Goal: Information Seeking & Learning: Learn about a topic

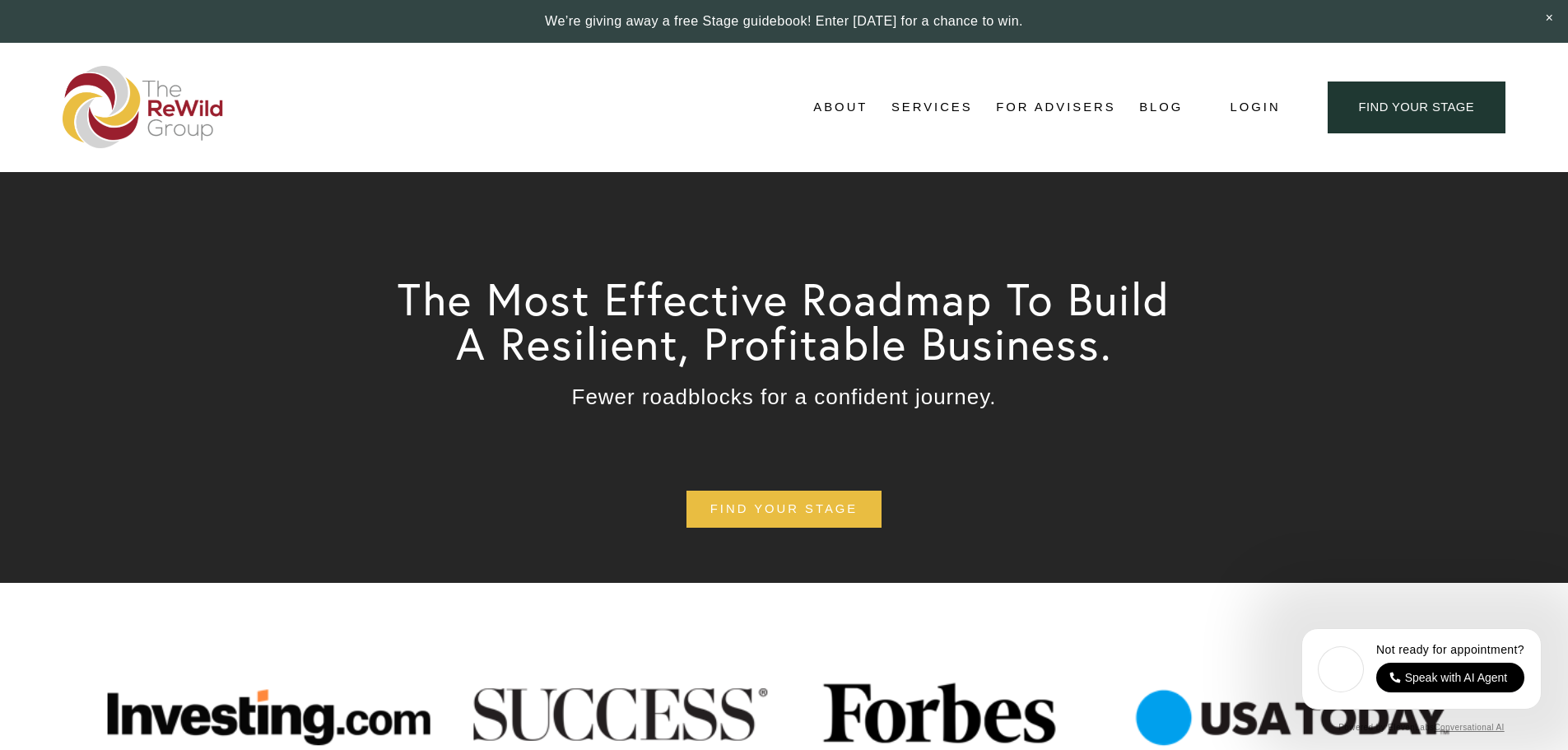
click at [1155, 106] on link "Blog" at bounding box center [1161, 107] width 43 height 25
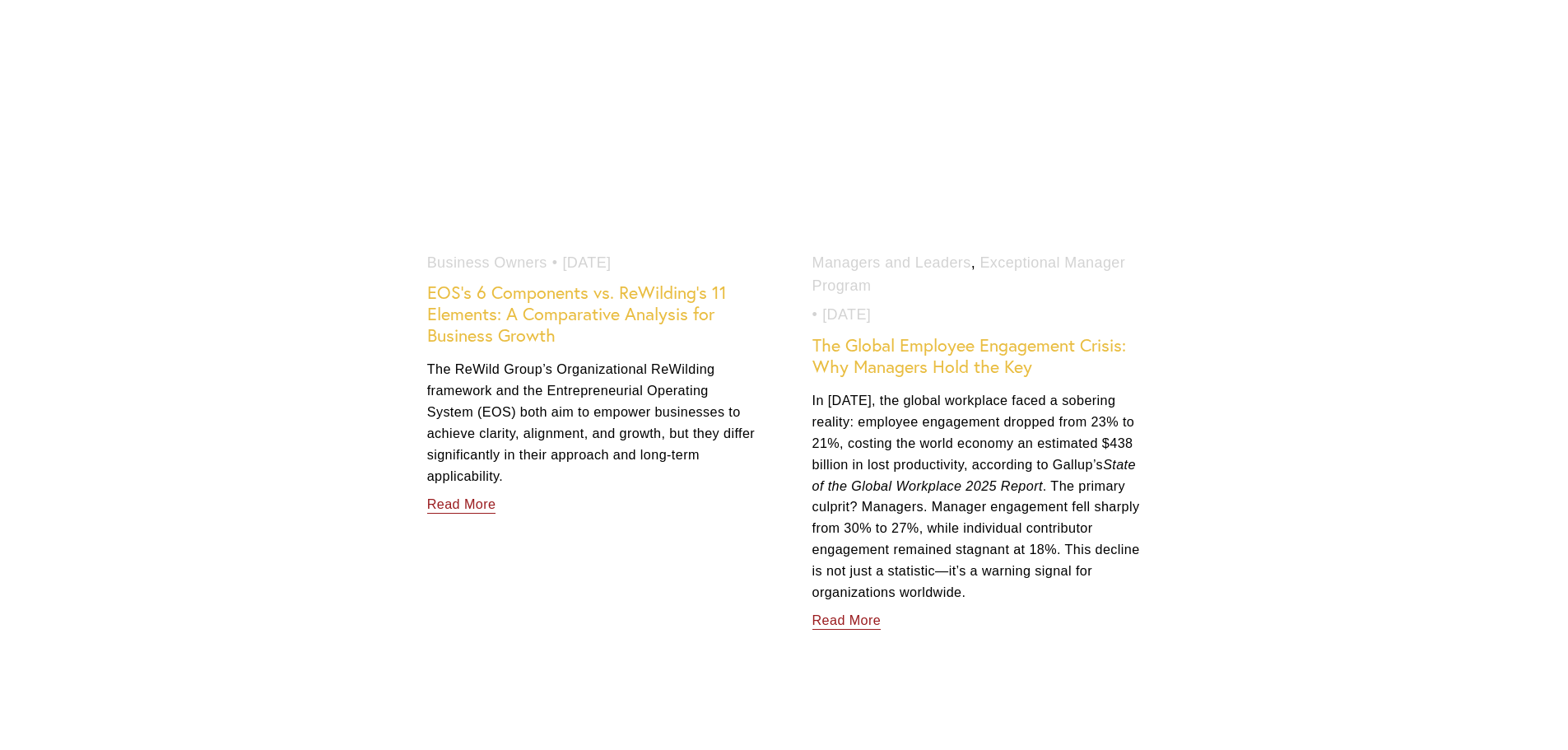
scroll to position [1647, 0]
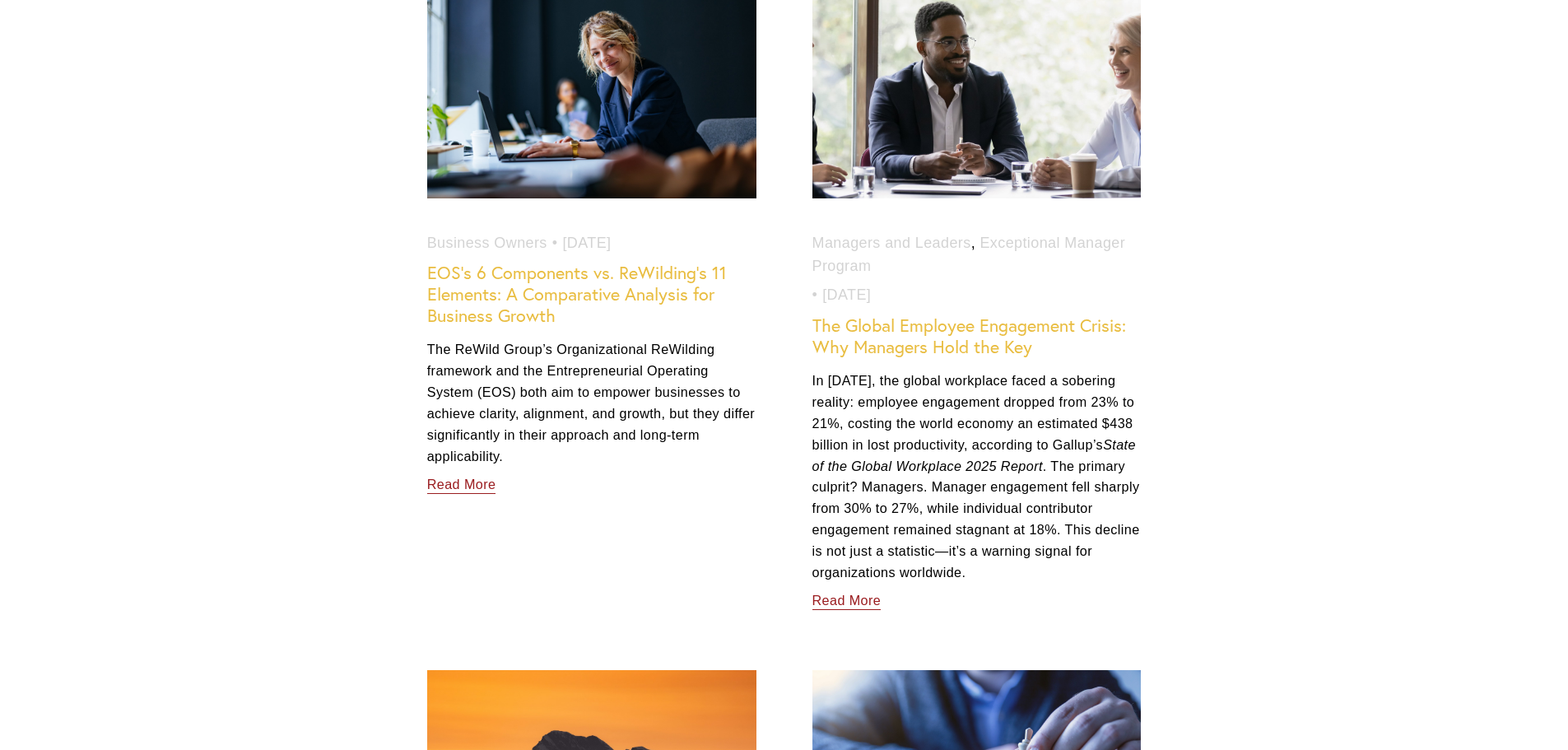
click at [955, 333] on link "The Global Employee Engagement Crisis: Why Managers Hold the Key" at bounding box center [969, 336] width 314 height 42
